Goal: Transaction & Acquisition: Purchase product/service

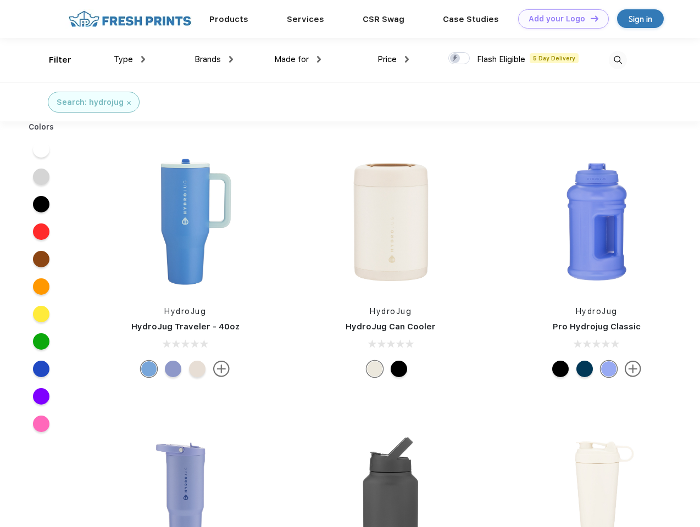
click at [559, 19] on link "Add your Logo Design Tool" at bounding box center [563, 18] width 91 height 19
click at [0, 0] on div "Design Tool" at bounding box center [0, 0] width 0 height 0
click at [590, 18] on link "Add your Logo Design Tool" at bounding box center [563, 18] width 91 height 19
click at [53, 60] on div "Filter" at bounding box center [60, 60] width 23 height 13
click at [130, 59] on span "Type" at bounding box center [123, 59] width 19 height 10
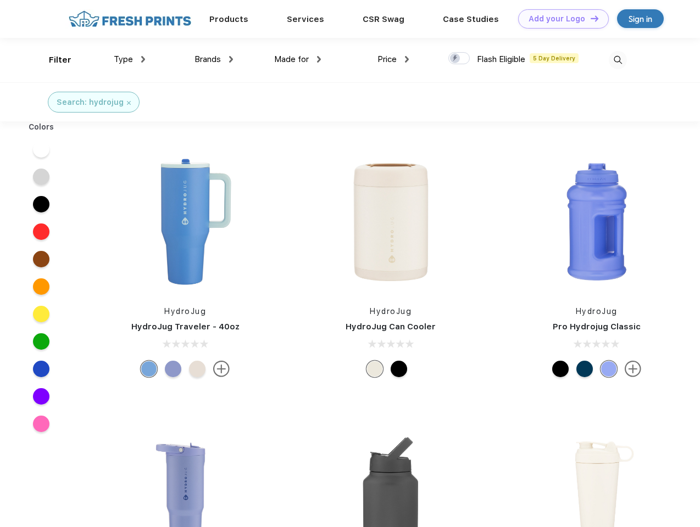
click at [214, 59] on span "Brands" at bounding box center [208, 59] width 26 height 10
click at [298, 59] on span "Made for" at bounding box center [291, 59] width 35 height 10
click at [393, 59] on span "Price" at bounding box center [386, 59] width 19 height 10
click at [459, 59] on div at bounding box center [458, 58] width 21 height 12
click at [456, 59] on input "checkbox" at bounding box center [451, 55] width 7 height 7
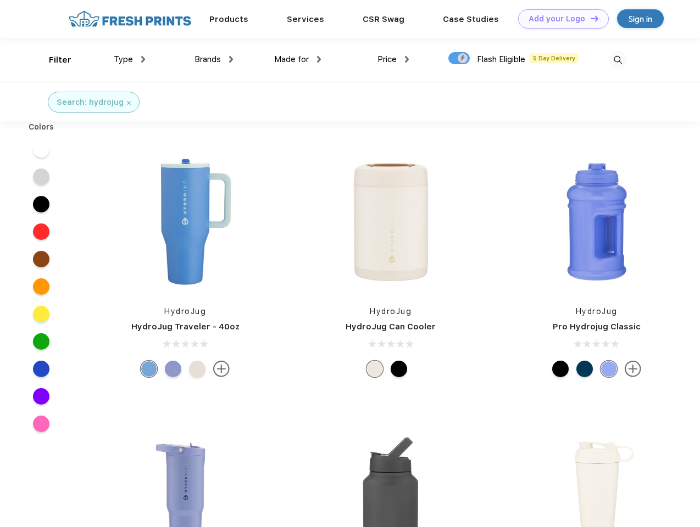
click at [618, 60] on img at bounding box center [618, 60] width 18 height 18
